Goal: Task Accomplishment & Management: Complete application form

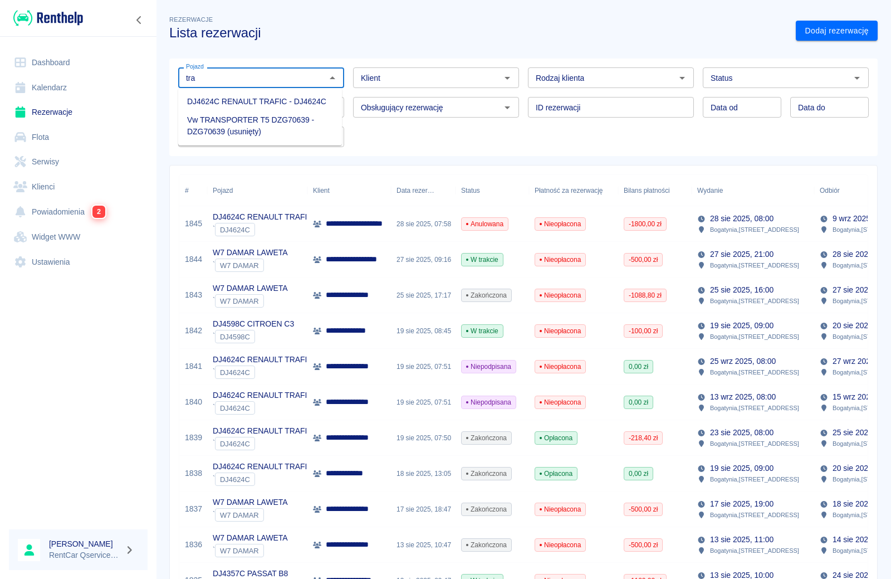
click at [232, 107] on li "DJ4624C RENAULT TRAFIC - DJ4624C" at bounding box center [260, 101] width 164 height 18
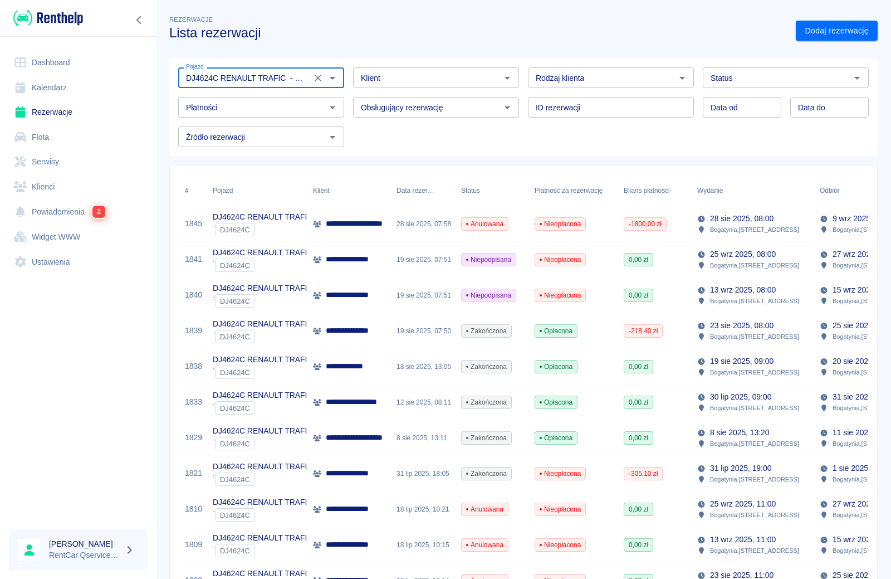
type input "DJ4624C RENAULT TRAFIC - DJ4624C"
type input "DD.MM.YYYY"
click at [743, 108] on input "DD.MM.YYYY" at bounding box center [742, 107] width 79 height 21
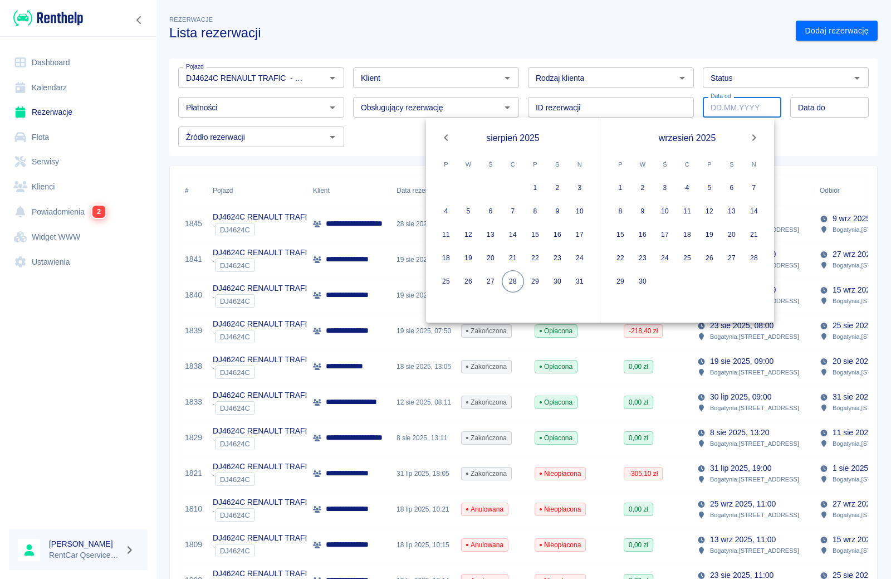
click at [723, 46] on div "**********" at bounding box center [523, 572] width 735 height 1136
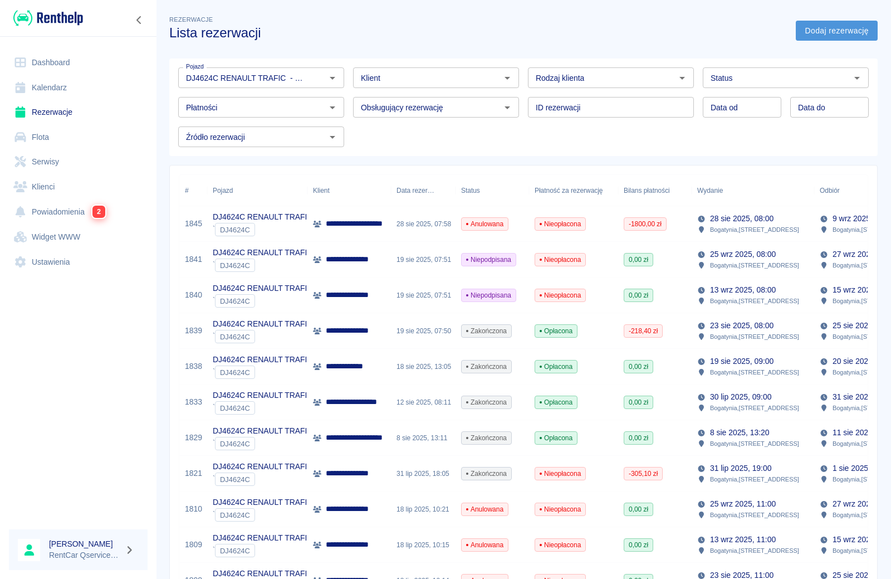
click at [828, 33] on link "Dodaj rezerwację" at bounding box center [837, 31] width 82 height 21
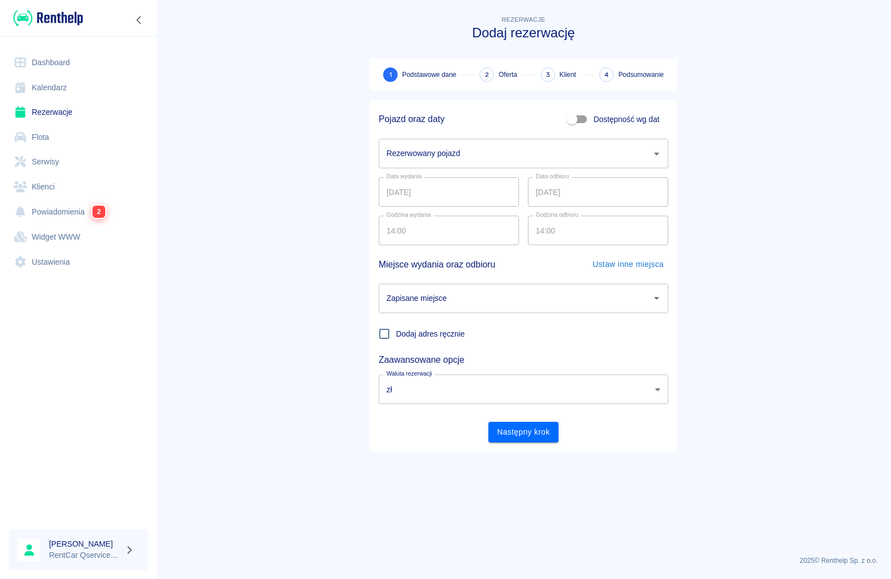
click at [448, 151] on input "Rezerwowany pojazd" at bounding box center [515, 153] width 263 height 19
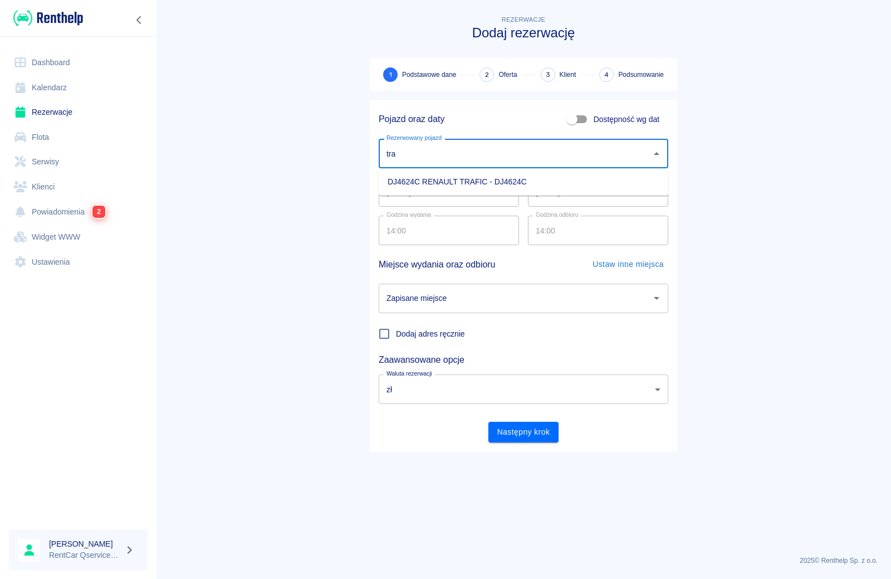
click at [447, 180] on li "DJ4624C RENAULT TRAFIC - DJ4624C" at bounding box center [524, 182] width 290 height 18
type input "DJ4624C RENAULT TRAFIC - DJ4624C"
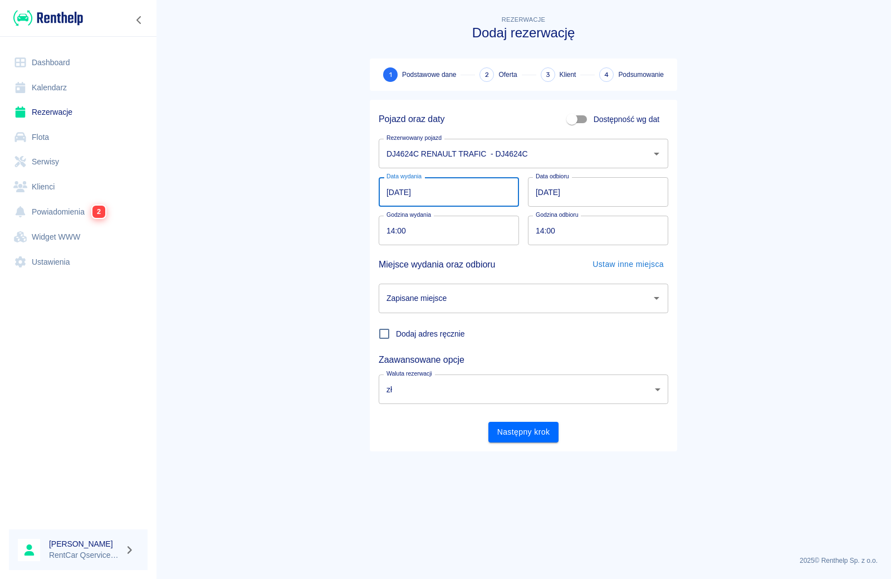
click at [395, 193] on input "[DATE]" at bounding box center [449, 192] width 140 height 30
click at [849, 151] on main "Rezerwacje Dodaj rezerwację 1 Podstawowe dane 2 Oferta 3 Klient 4 Podsumowanie …" at bounding box center [523, 279] width 735 height 533
click at [58, 118] on link "Rezerwacje" at bounding box center [78, 112] width 139 height 25
